Goal: Task Accomplishment & Management: Manage account settings

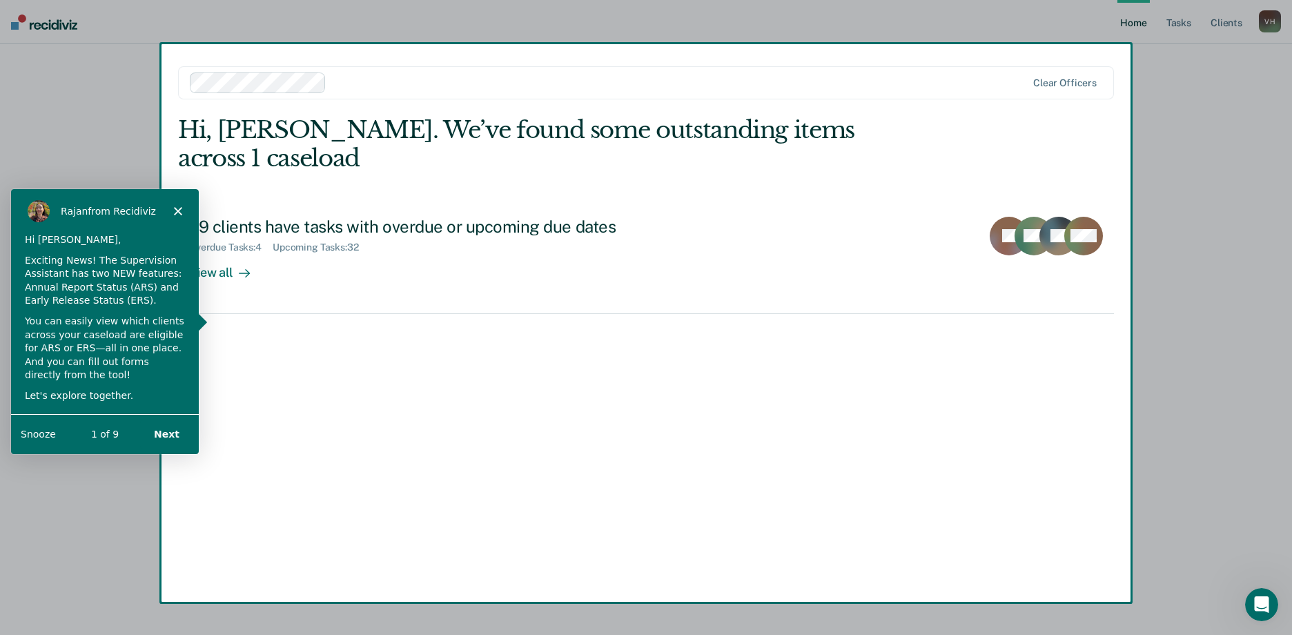
click at [176, 434] on button "Next" at bounding box center [165, 433] width 53 height 28
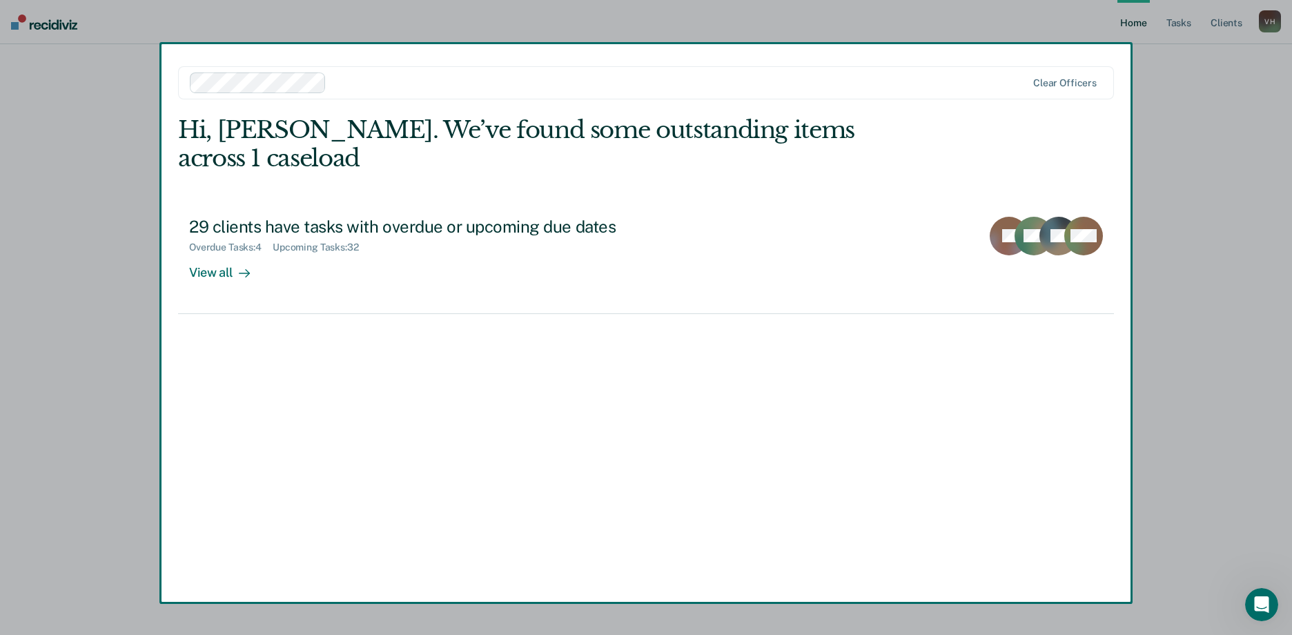
click at [176, 434] on button "Next" at bounding box center [165, 433] width 53 height 28
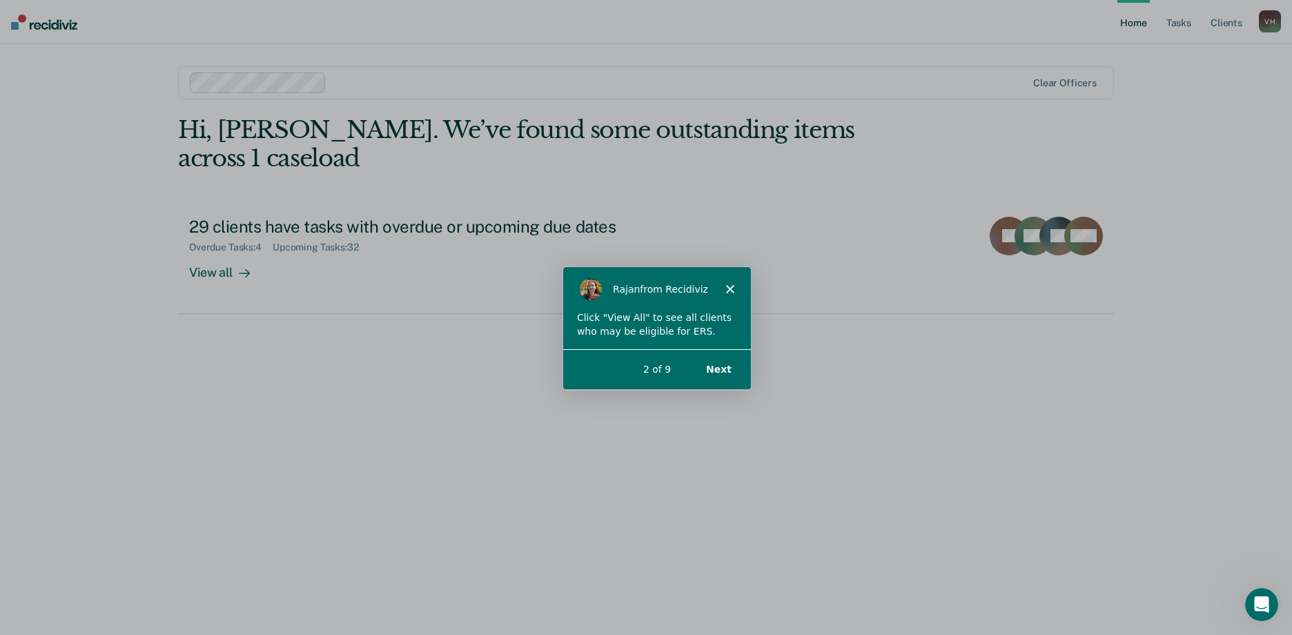
click at [724, 291] on div "[PERSON_NAME] from Recidiviz" at bounding box center [656, 288] width 188 height 44
click at [724, 285] on div "[PERSON_NAME] from Recidiviz" at bounding box center [656, 288] width 188 height 44
click at [718, 369] on button "Next" at bounding box center [718, 369] width 53 height 28
click at [711, 375] on div "3 of 9" at bounding box center [656, 382] width 188 height 14
click at [729, 288] on icon "Close" at bounding box center [729, 290] width 8 height 8
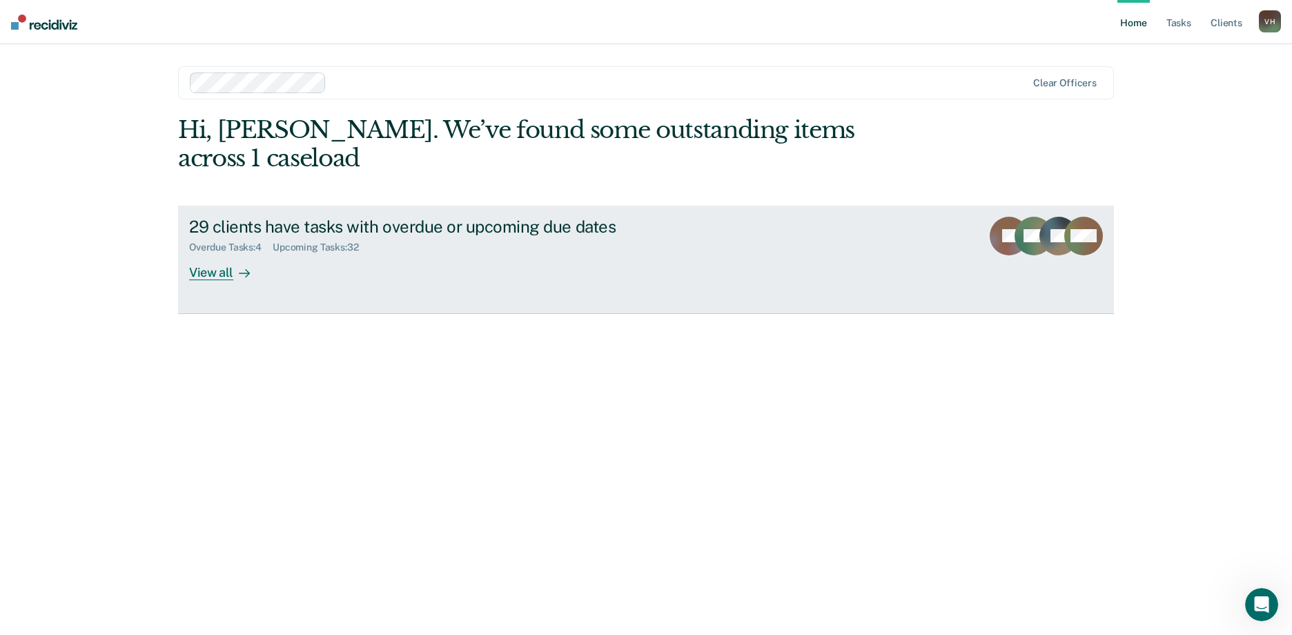
click at [499, 206] on link "29 clients have tasks with overdue or upcoming due dates Overdue Tasks : 4 Upco…" at bounding box center [646, 260] width 936 height 108
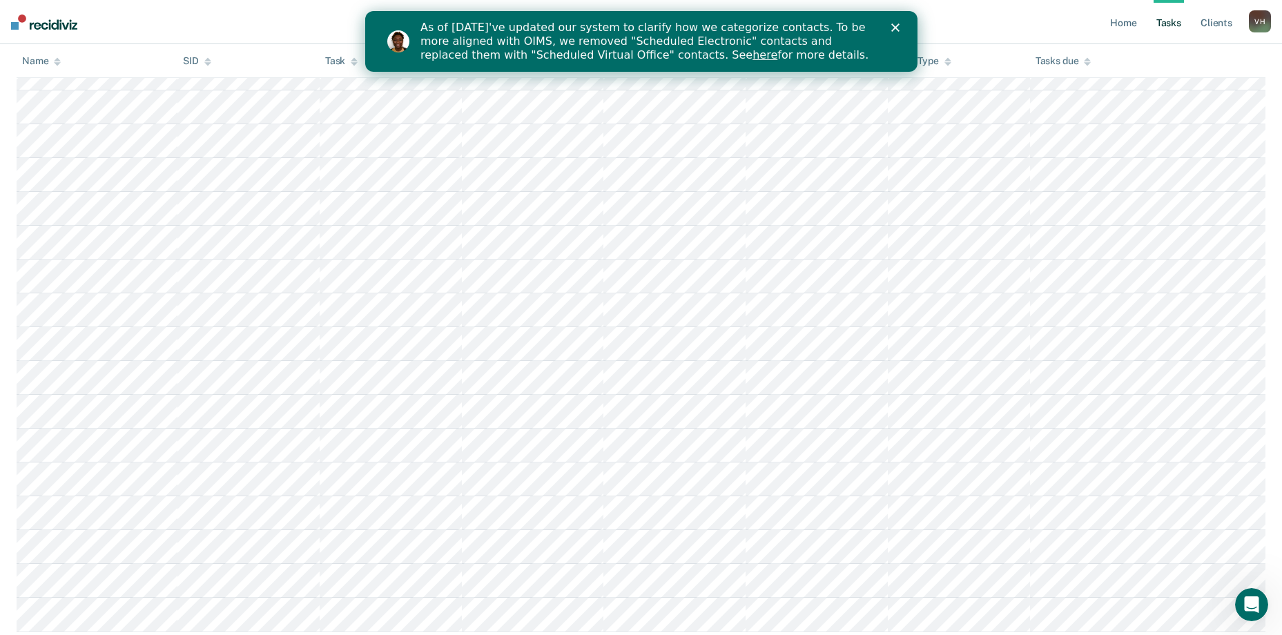
scroll to position [949, 0]
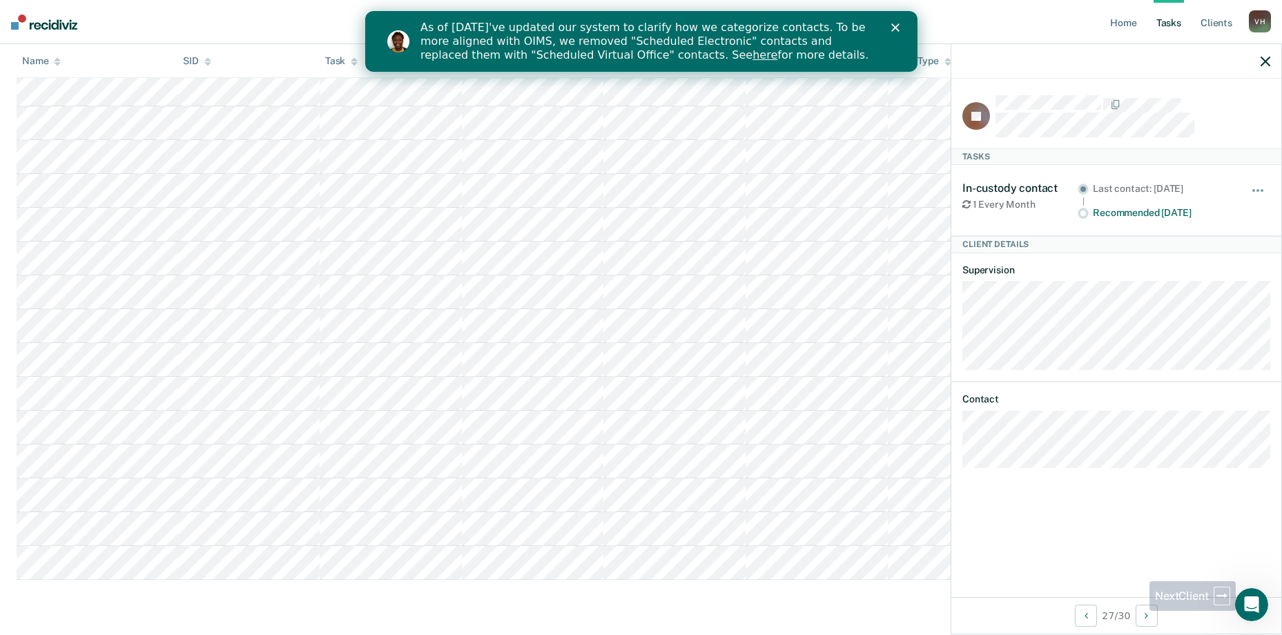
click at [1135, 614] on div "27 / 30" at bounding box center [1116, 615] width 330 height 37
click at [1139, 613] on button "Next Client" at bounding box center [1146, 616] width 22 height 22
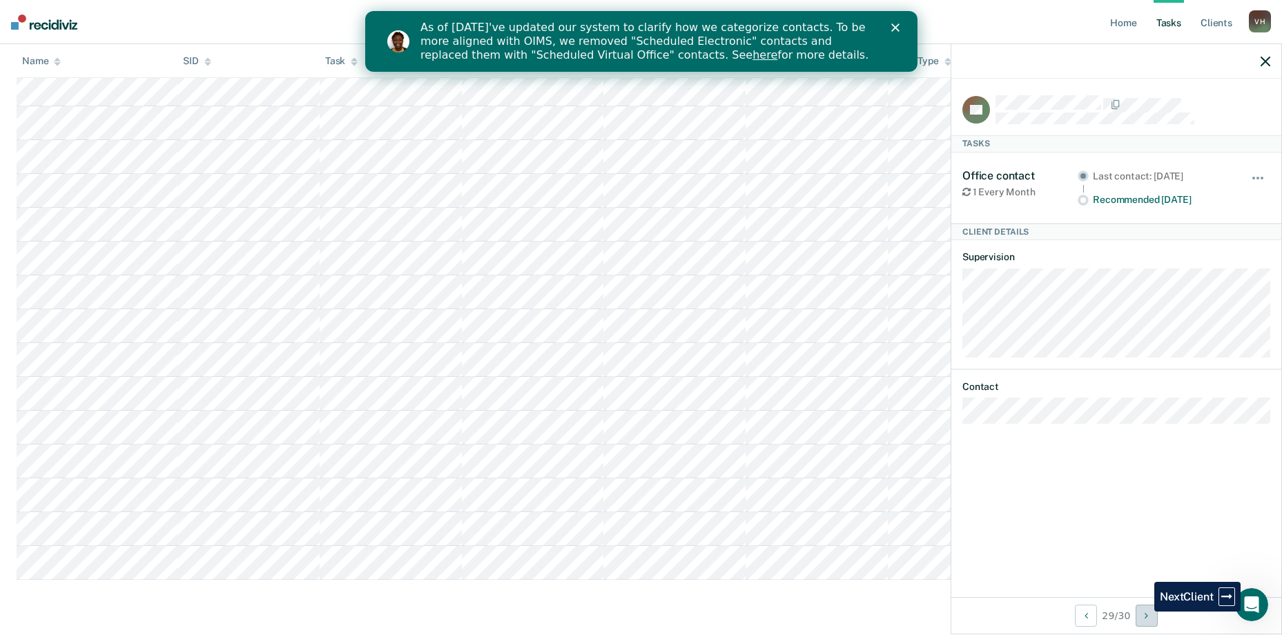
click at [1144, 611] on button "Next Client" at bounding box center [1146, 616] width 22 height 22
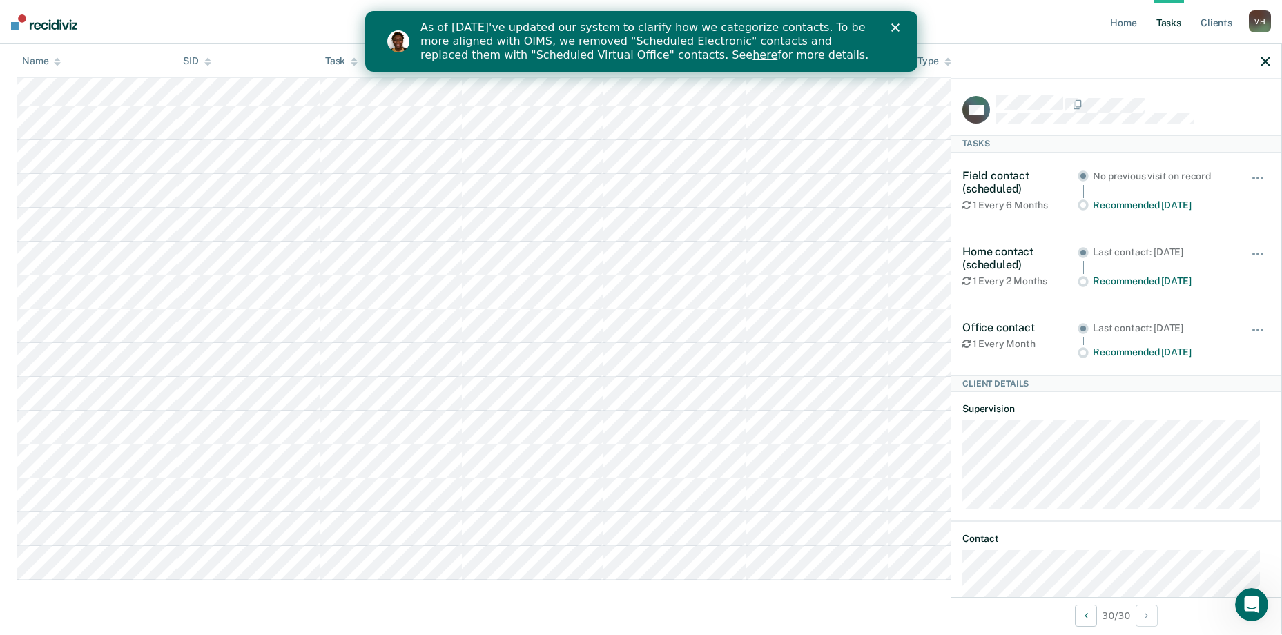
click at [1269, 55] on button "button" at bounding box center [1265, 61] width 10 height 12
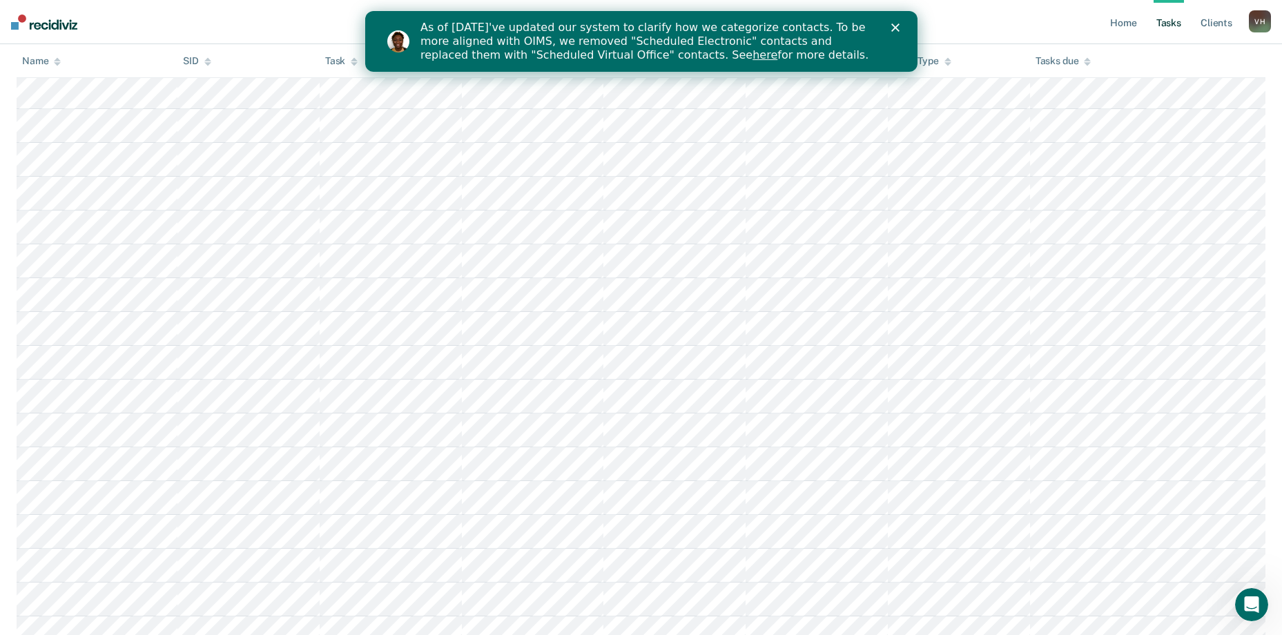
scroll to position [673, 0]
click at [896, 23] on div "As of [DATE]'ve updated our system to clarify how we categorize contacts. To be…" at bounding box center [640, 42] width 552 height 50
click at [895, 28] on polygon "Close" at bounding box center [894, 27] width 8 height 8
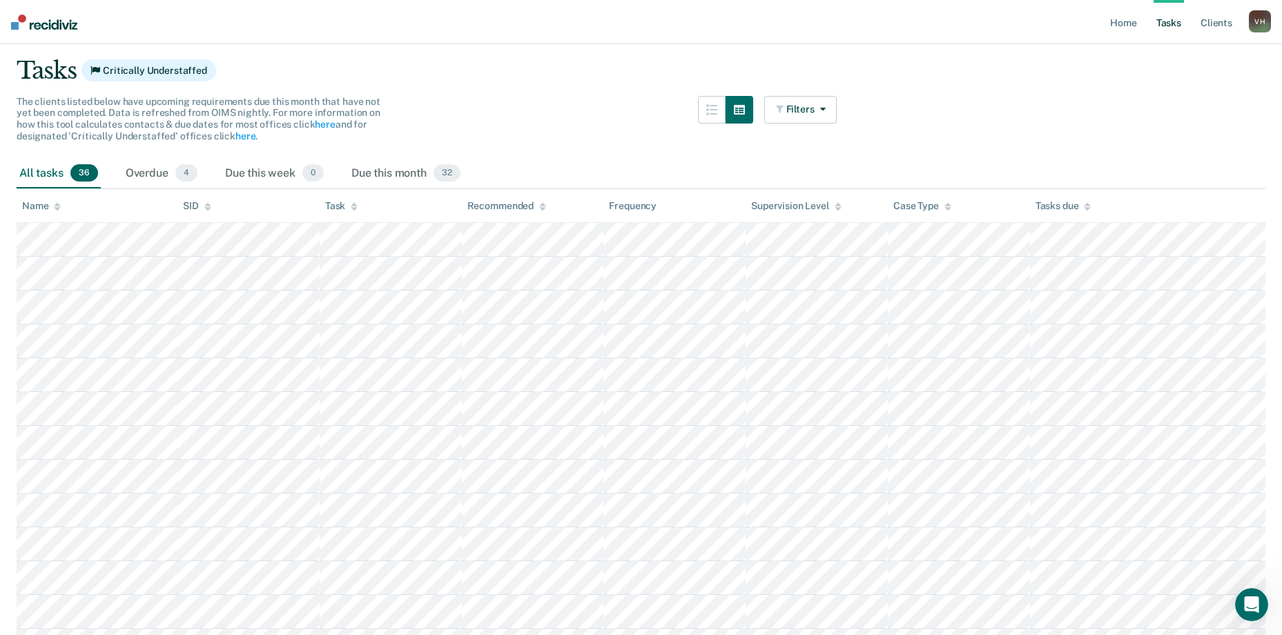
scroll to position [138, 0]
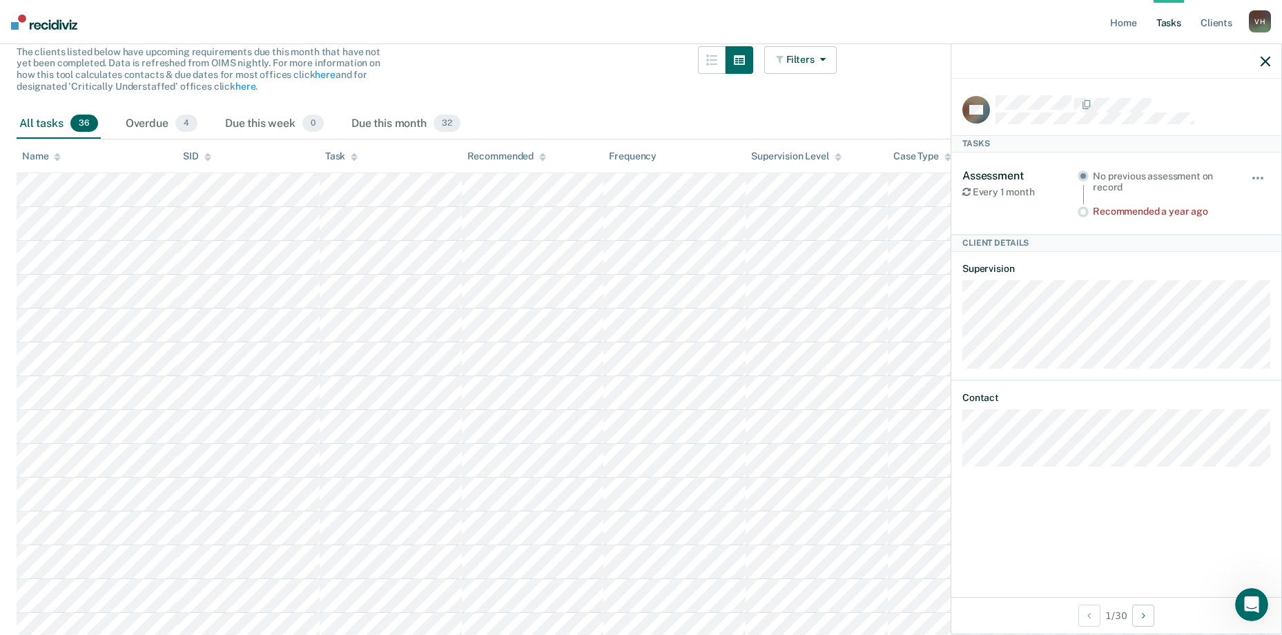
click at [1261, 63] on icon "button" at bounding box center [1265, 62] width 10 height 10
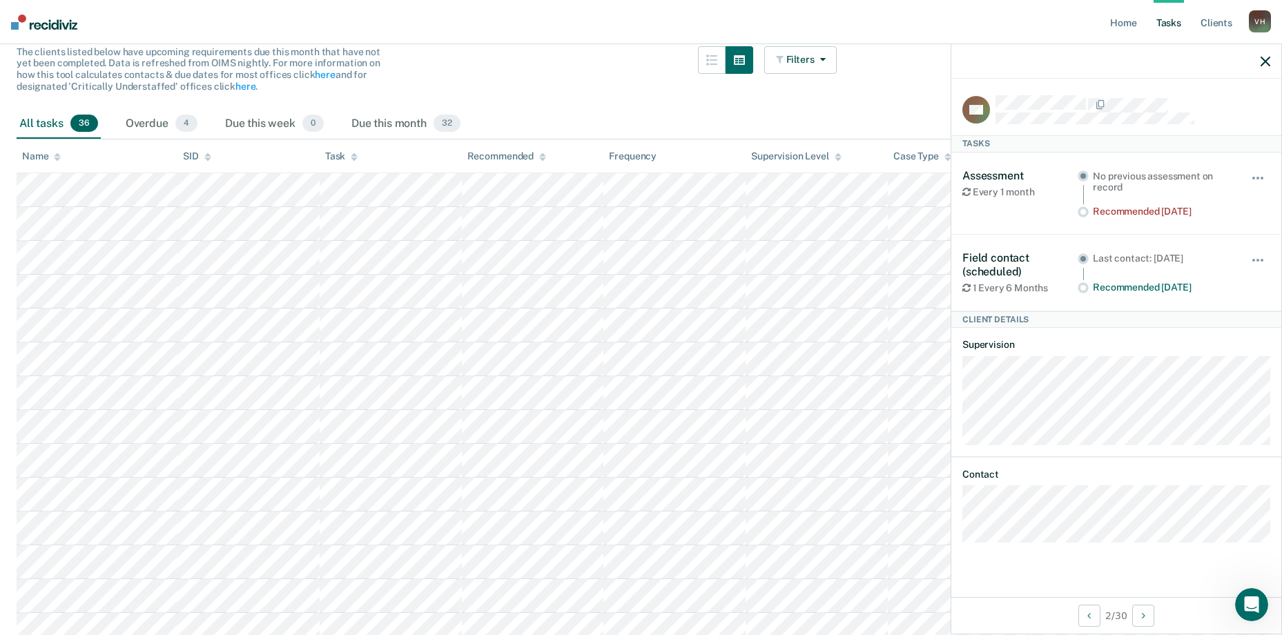
click at [968, 191] on icon at bounding box center [966, 192] width 8 height 10
click at [1264, 62] on icon "button" at bounding box center [1265, 62] width 10 height 10
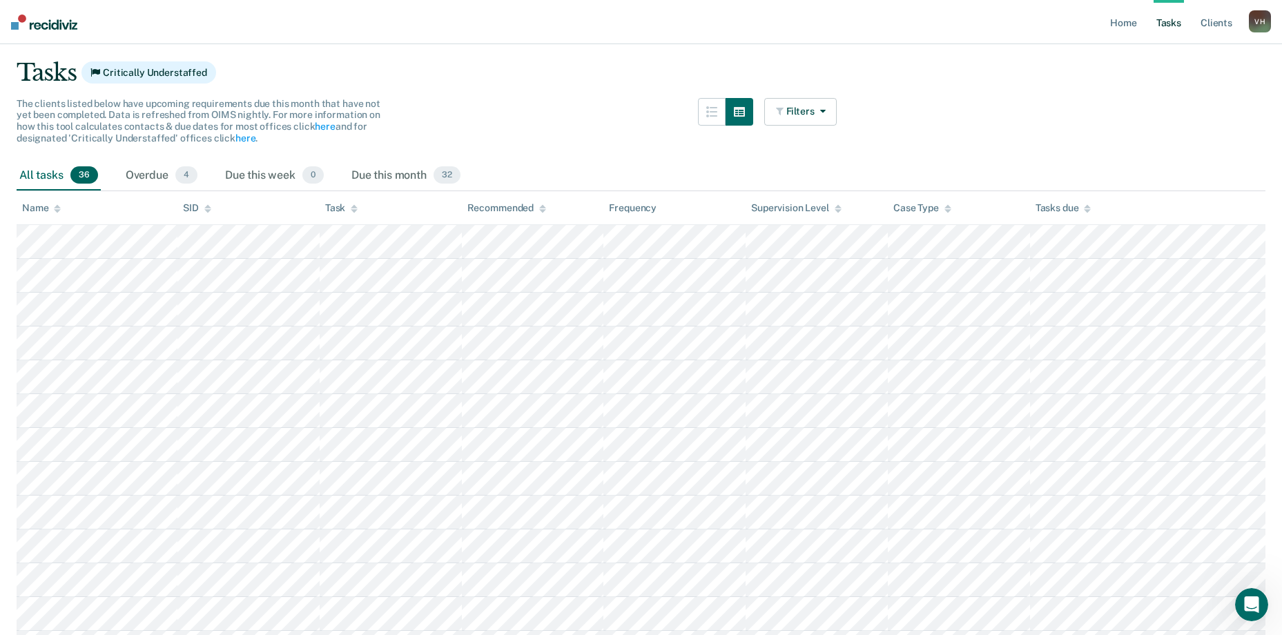
scroll to position [0, 0]
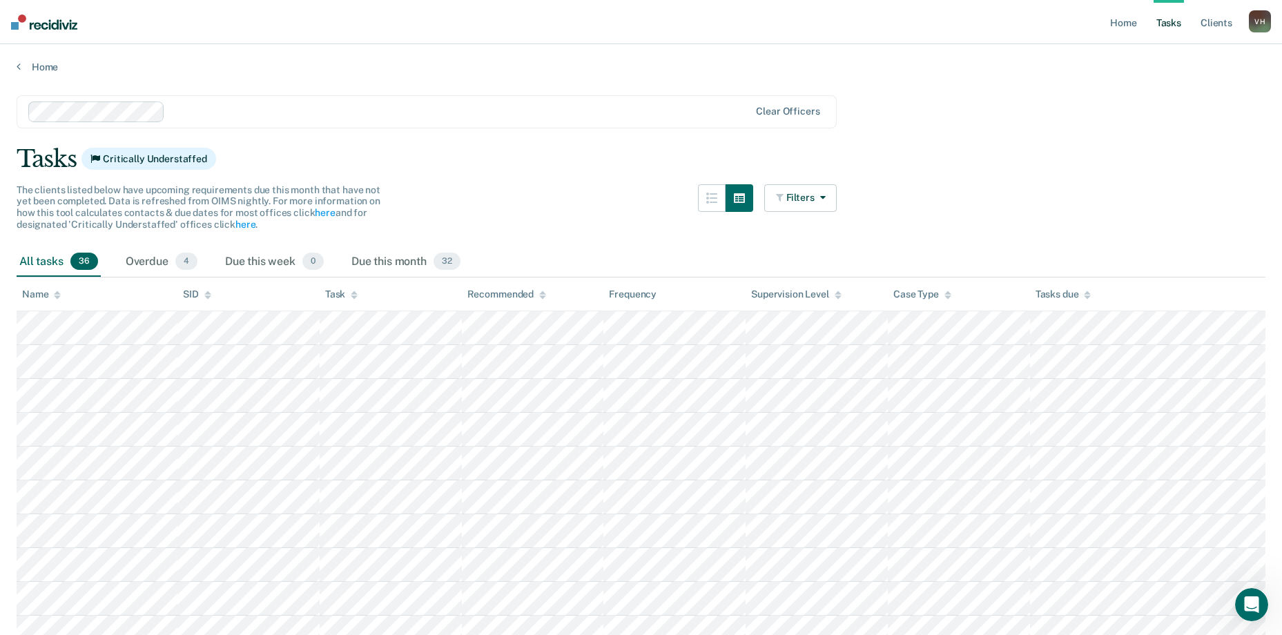
drag, startPoint x: 1266, startPoint y: 1, endPoint x: 1084, endPoint y: 21, distance: 183.9
click at [975, 55] on div "Home" at bounding box center [641, 58] width 1282 height 29
